Goal: Information Seeking & Learning: Learn about a topic

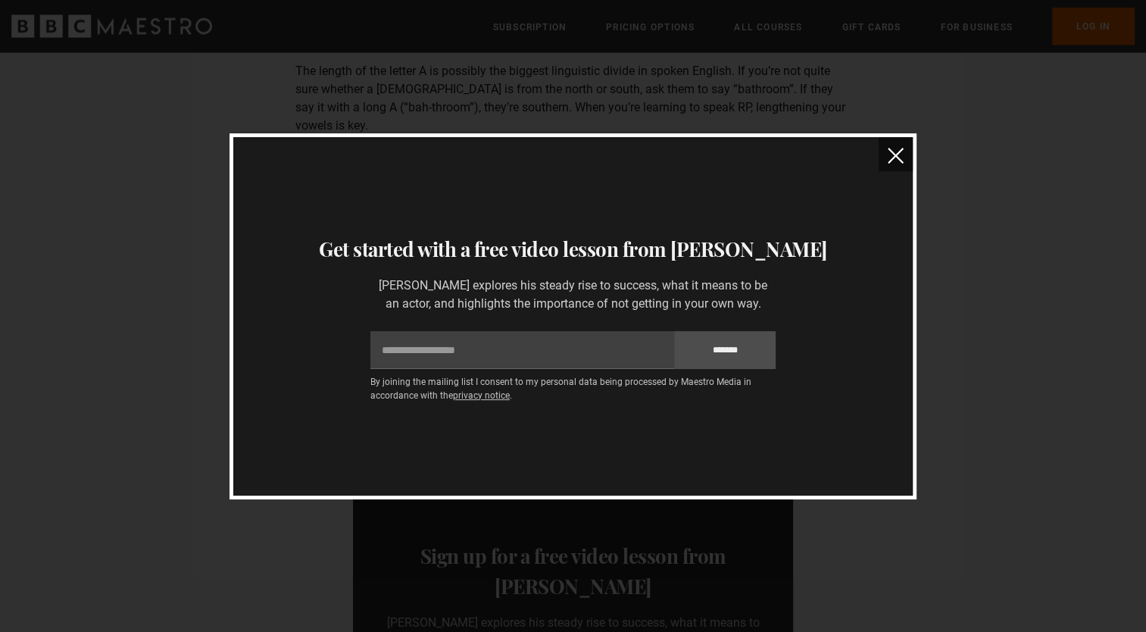
scroll to position [2500, 0]
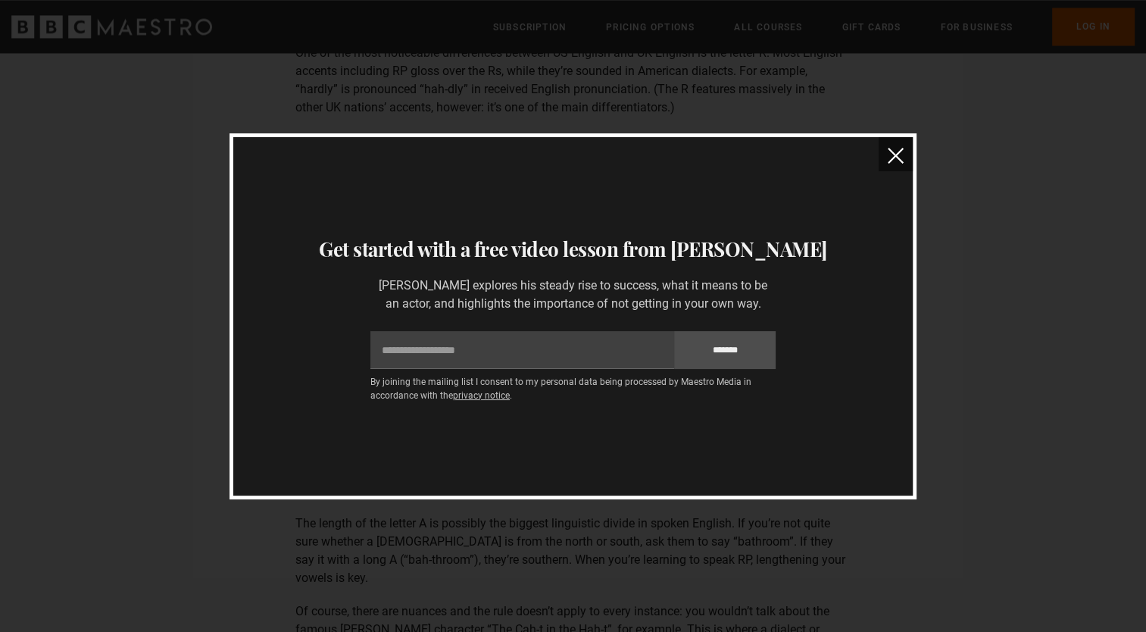
drag, startPoint x: 884, startPoint y: 157, endPoint x: 894, endPoint y: 161, distance: 10.5
click at [884, 157] on button "close" at bounding box center [896, 154] width 34 height 34
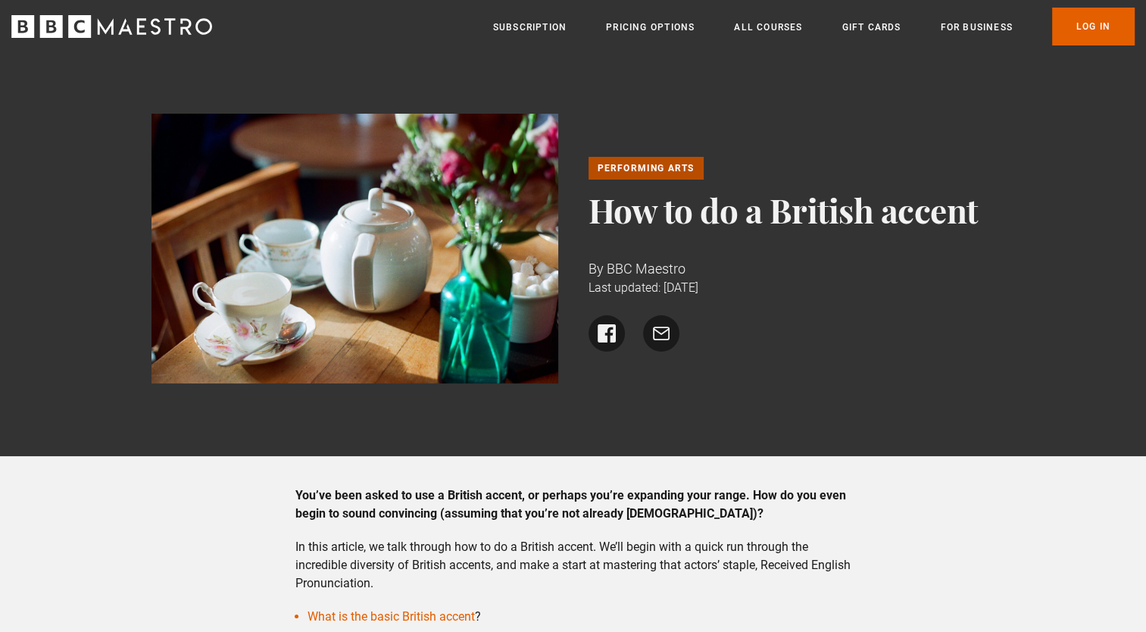
scroll to position [151, 0]
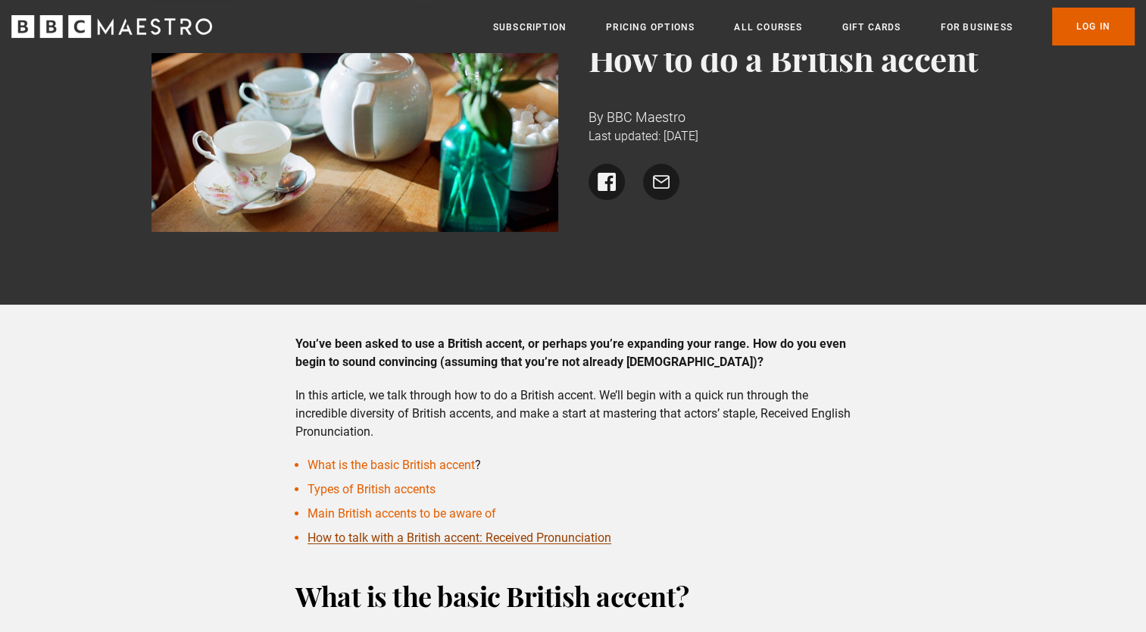
click at [415, 541] on link "How to talk with a British accent: Received Pronunciation" at bounding box center [460, 537] width 304 height 14
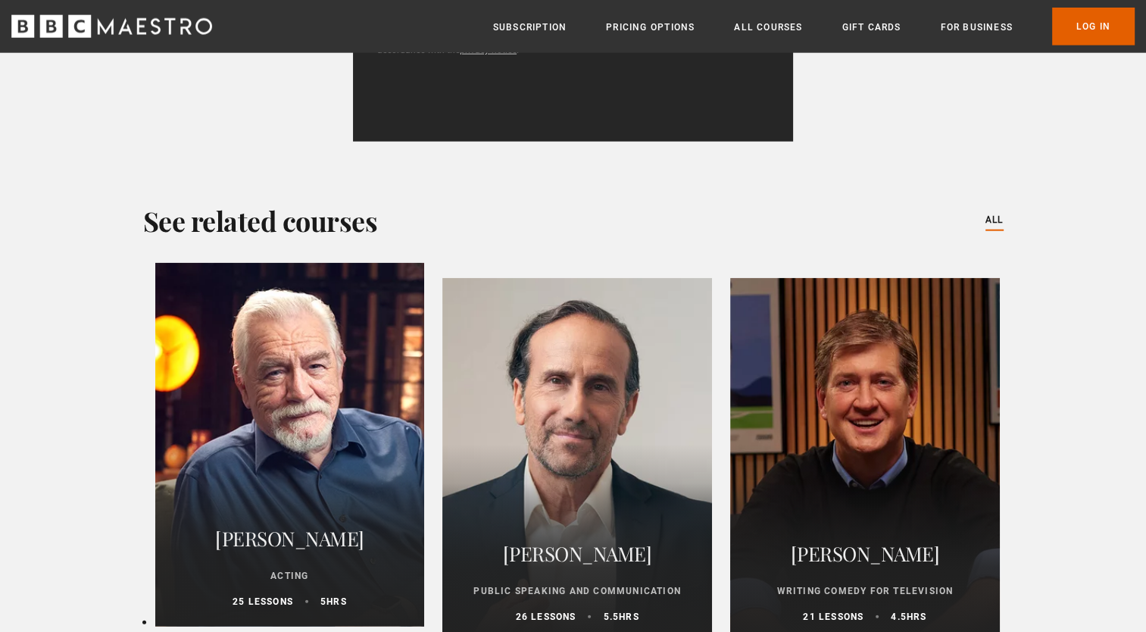
scroll to position [3679, 0]
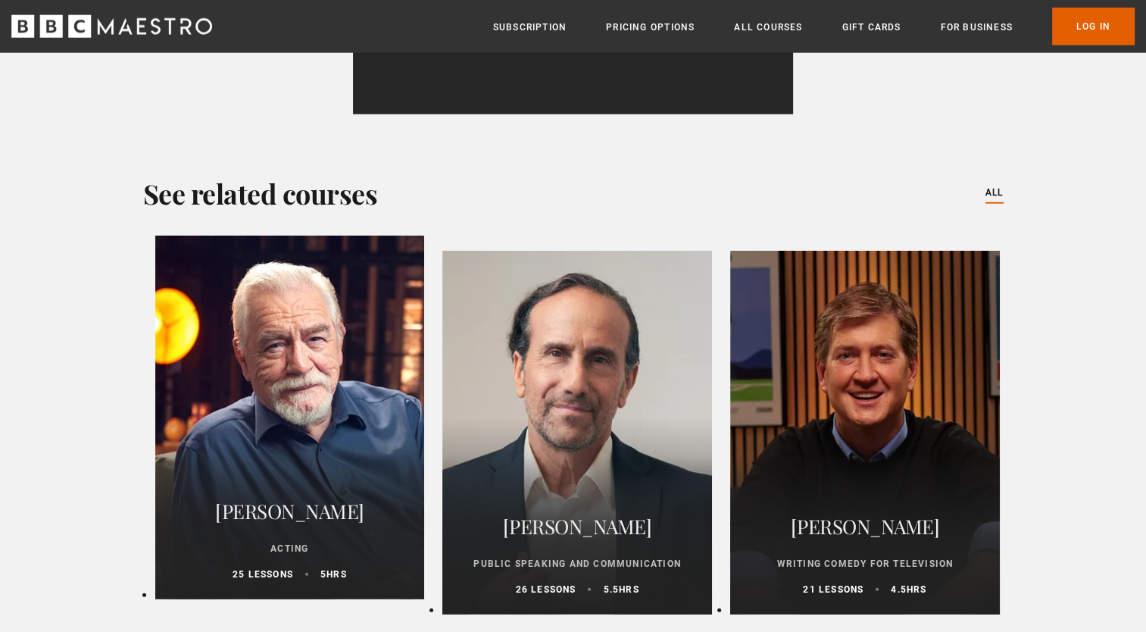
click at [333, 493] on h2 "[PERSON_NAME]" at bounding box center [289, 511] width 233 height 36
